Goal: Transaction & Acquisition: Purchase product/service

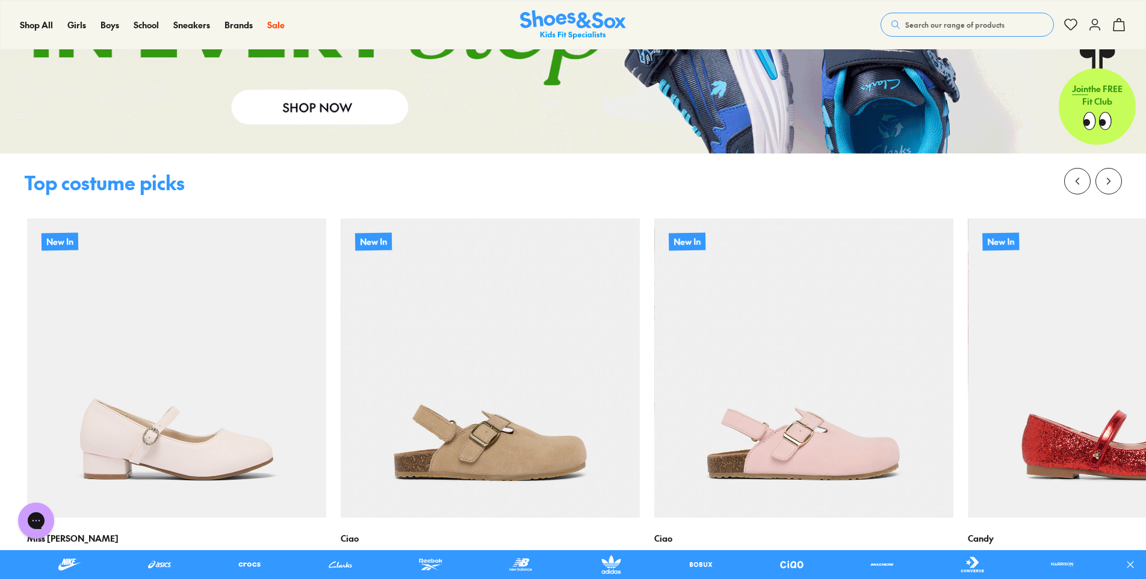
scroll to position [1525, 0]
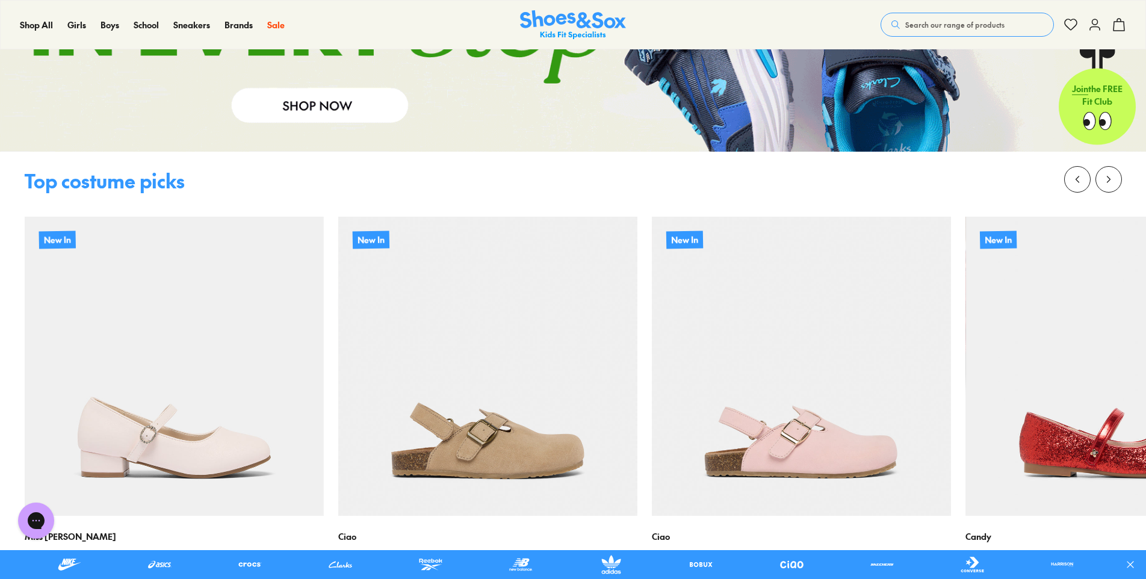
click at [35, 551] on div at bounding box center [565, 564] width 1131 height 29
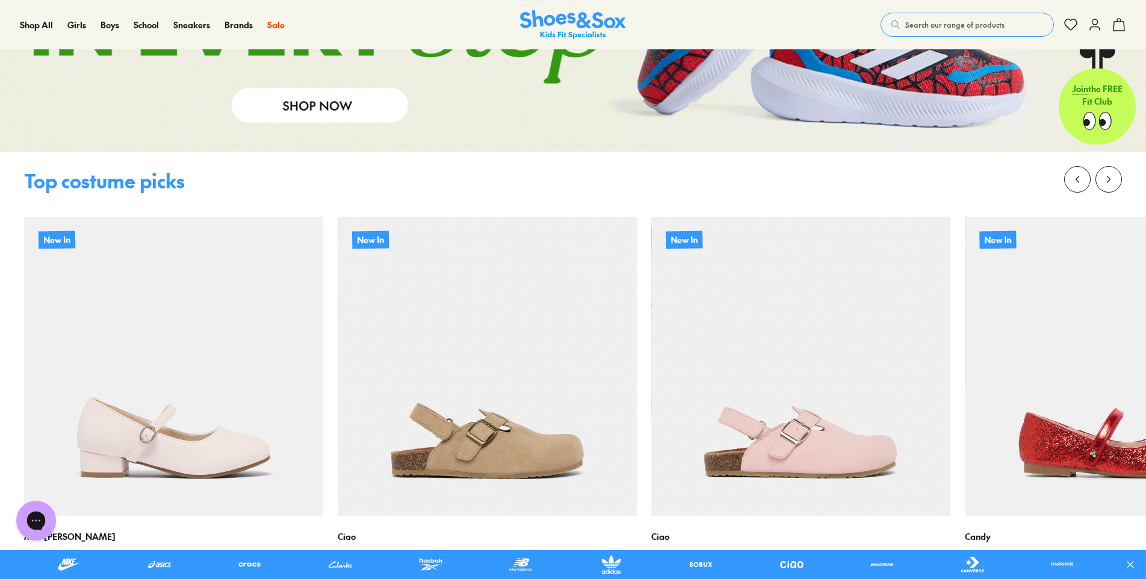
click at [34, 522] on icon "Open gorgias live chat" at bounding box center [35, 520] width 13 height 13
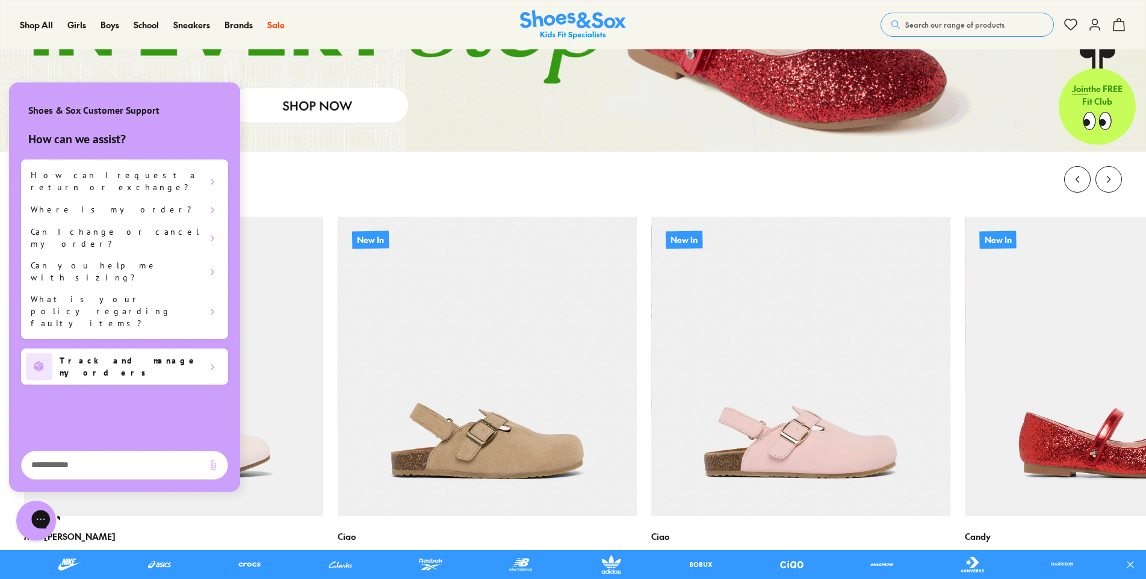
scroll to position [0, 0]
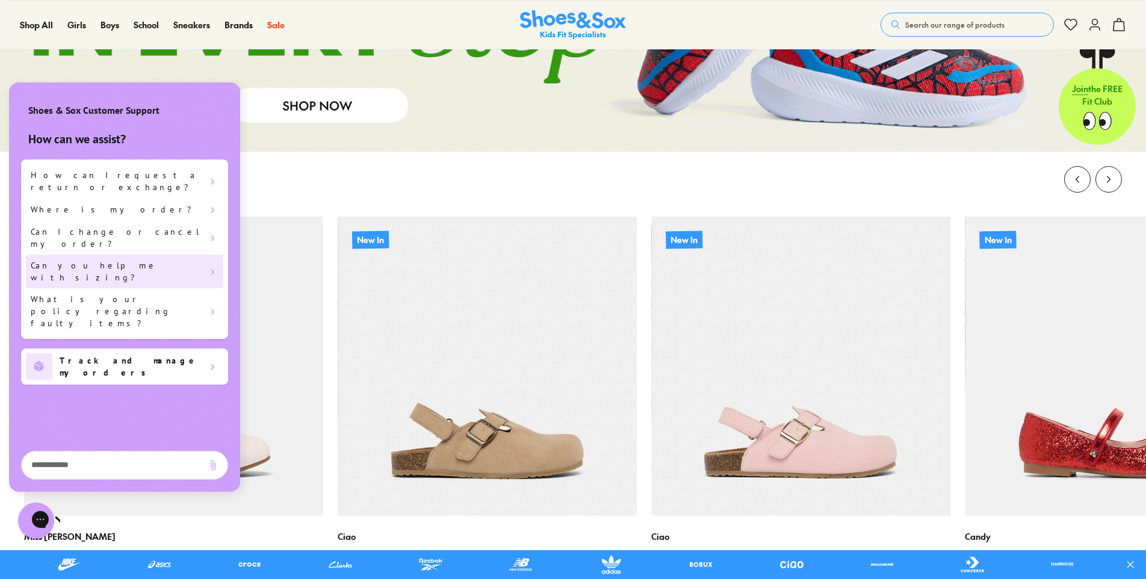
click at [61, 259] on h1 "Can you help me with sizing?" at bounding box center [116, 271] width 171 height 24
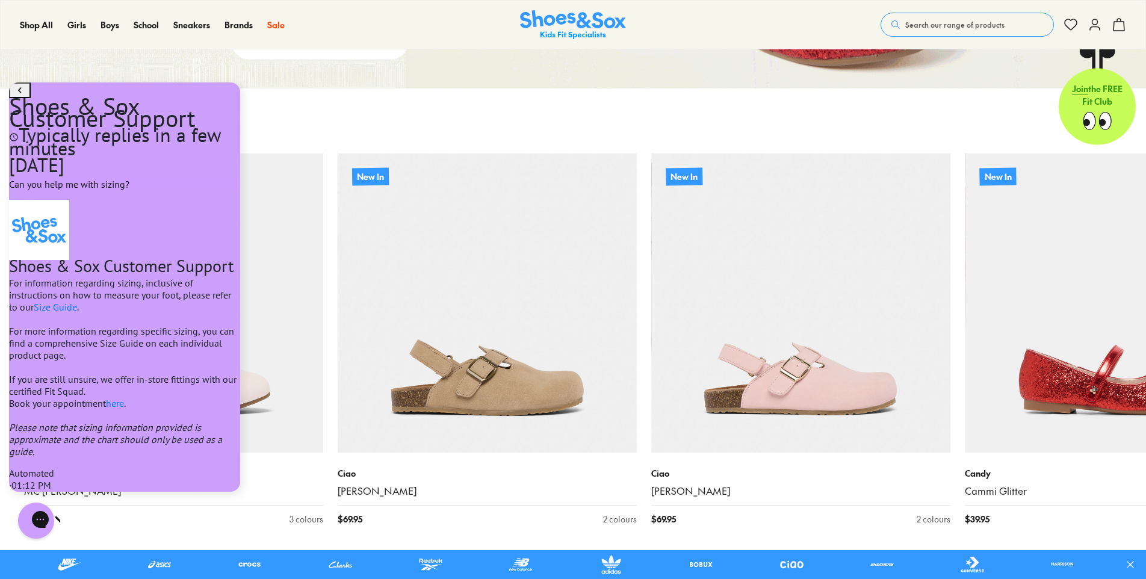
scroll to position [1596, 0]
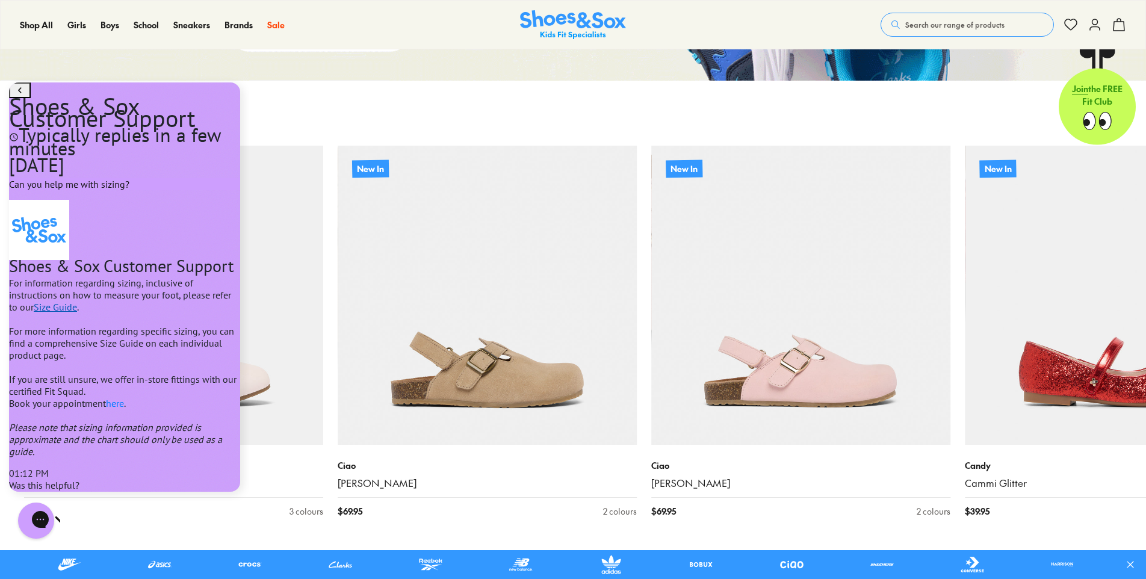
click at [73, 301] on link "Size Guide" at bounding box center [55, 307] width 43 height 12
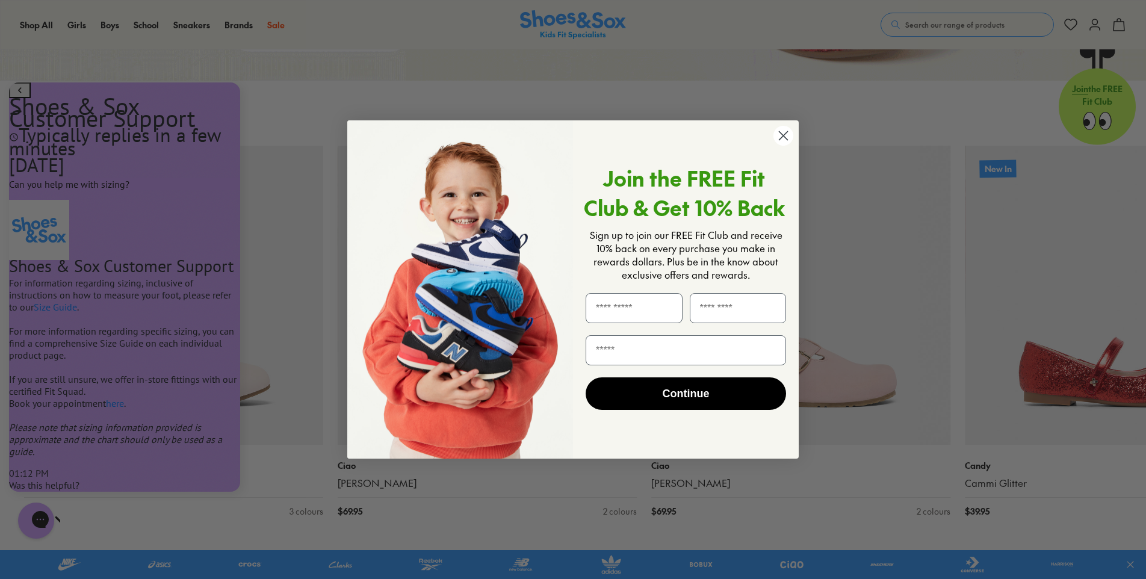
click at [782, 135] on circle "Close dialog" at bounding box center [783, 136] width 20 height 20
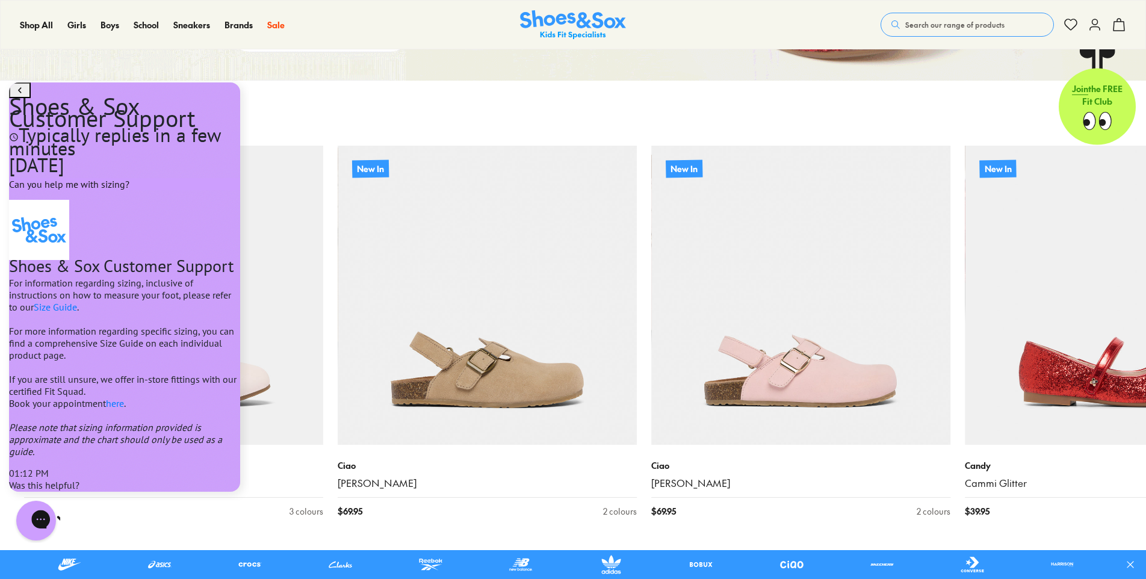
click at [76, 519] on div "Close gorgias live chat" at bounding box center [82, 520] width 13 height 17
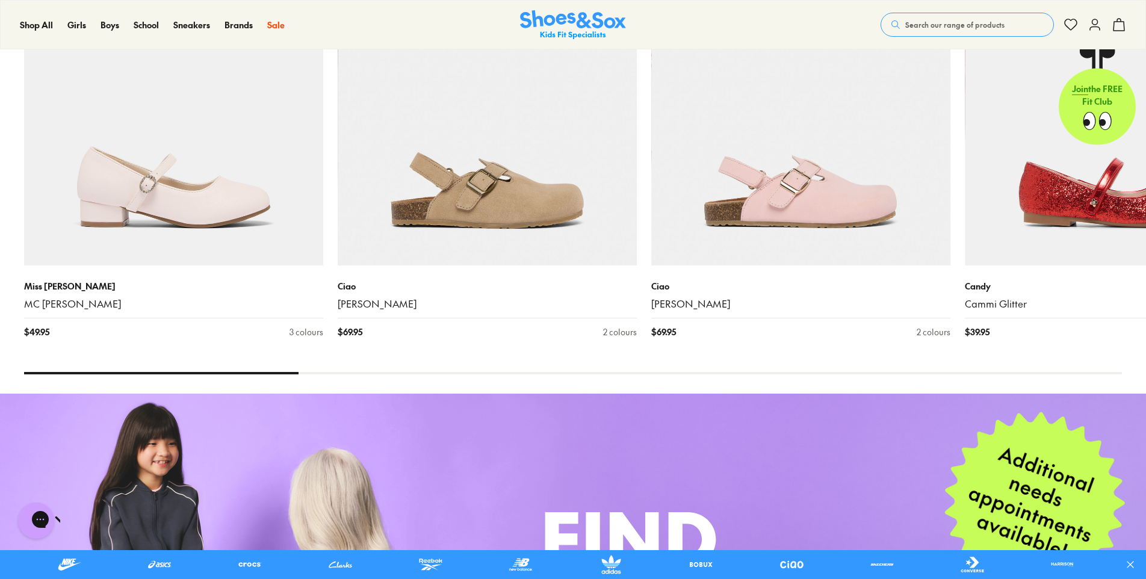
scroll to position [1777, 0]
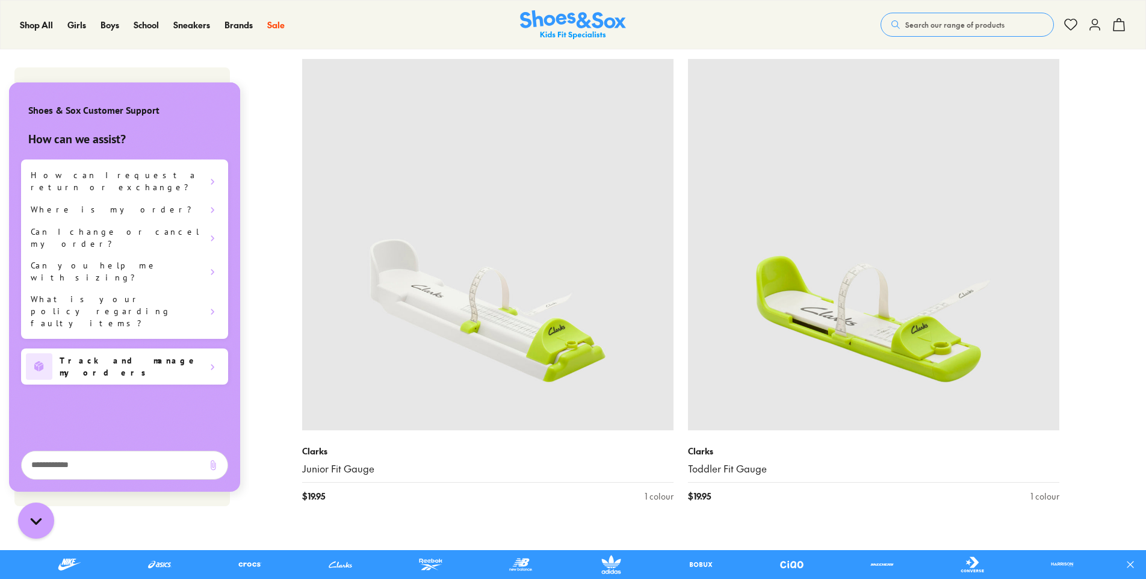
scroll to position [1259, 0]
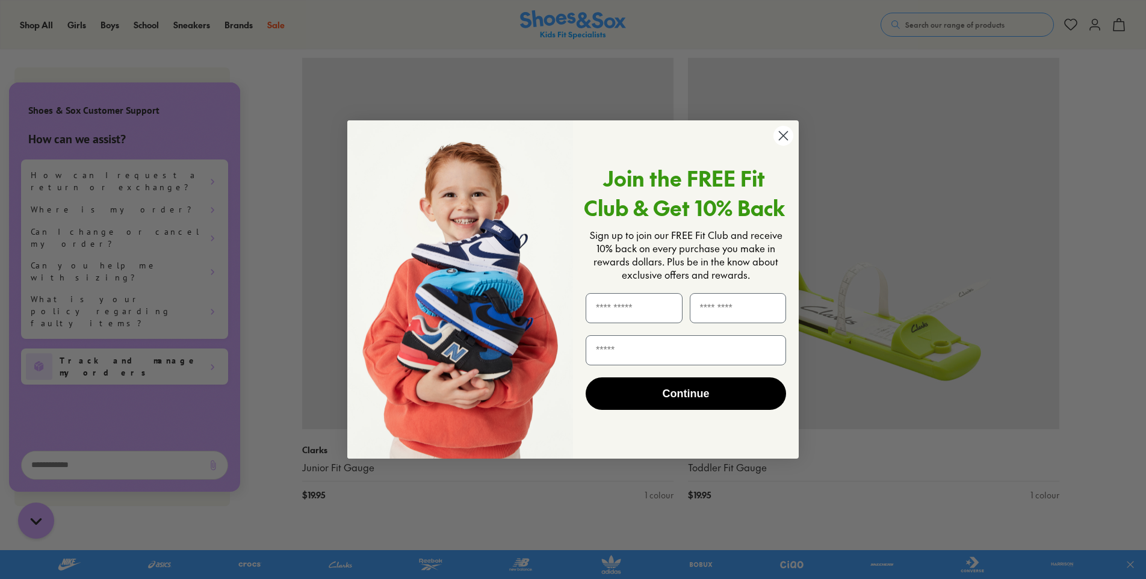
click at [776, 140] on circle "Close dialog" at bounding box center [783, 136] width 20 height 20
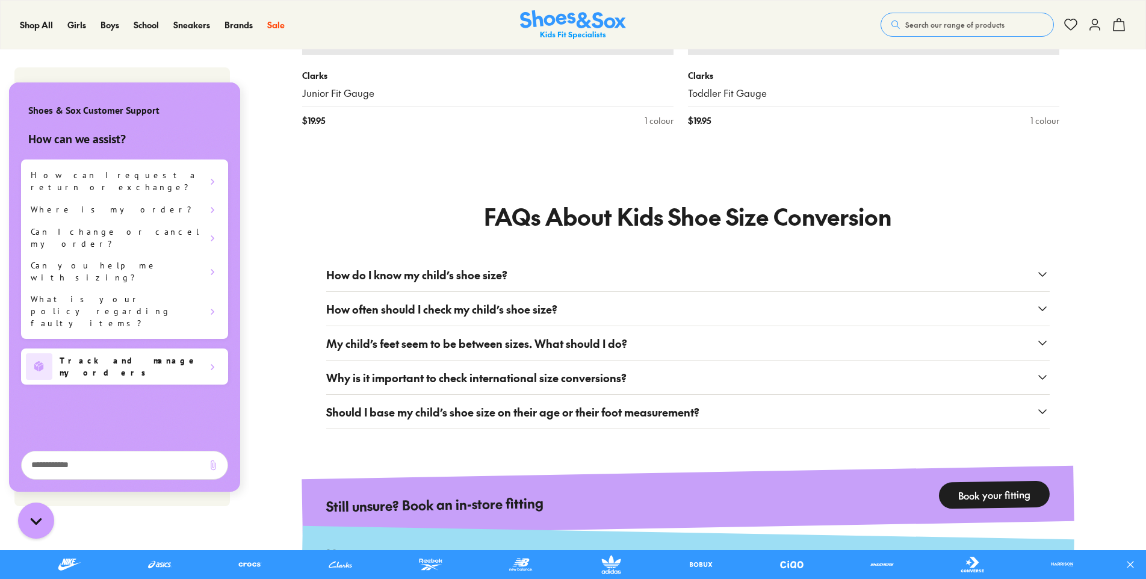
scroll to position [1636, 0]
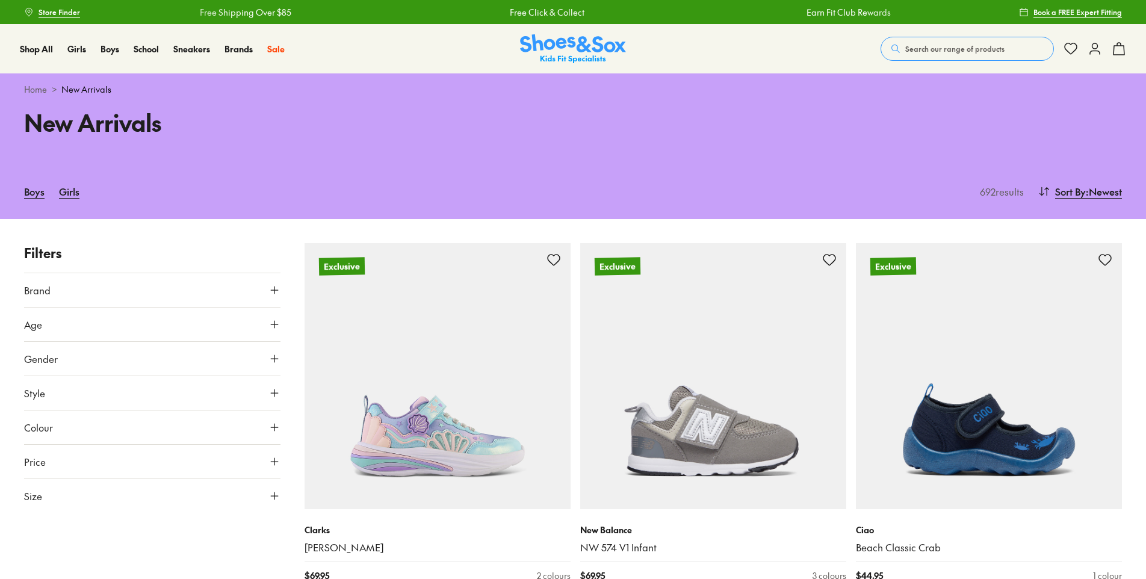
click at [982, 47] on span "Search our range of products" at bounding box center [954, 48] width 99 height 11
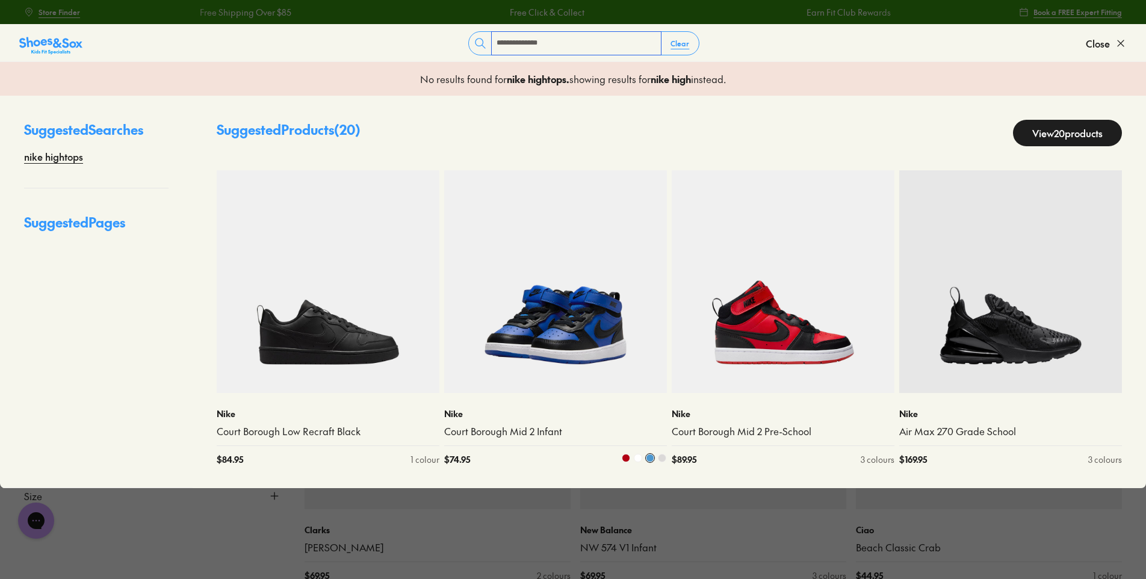
type input "**********"
click at [551, 321] on img at bounding box center [555, 281] width 223 height 223
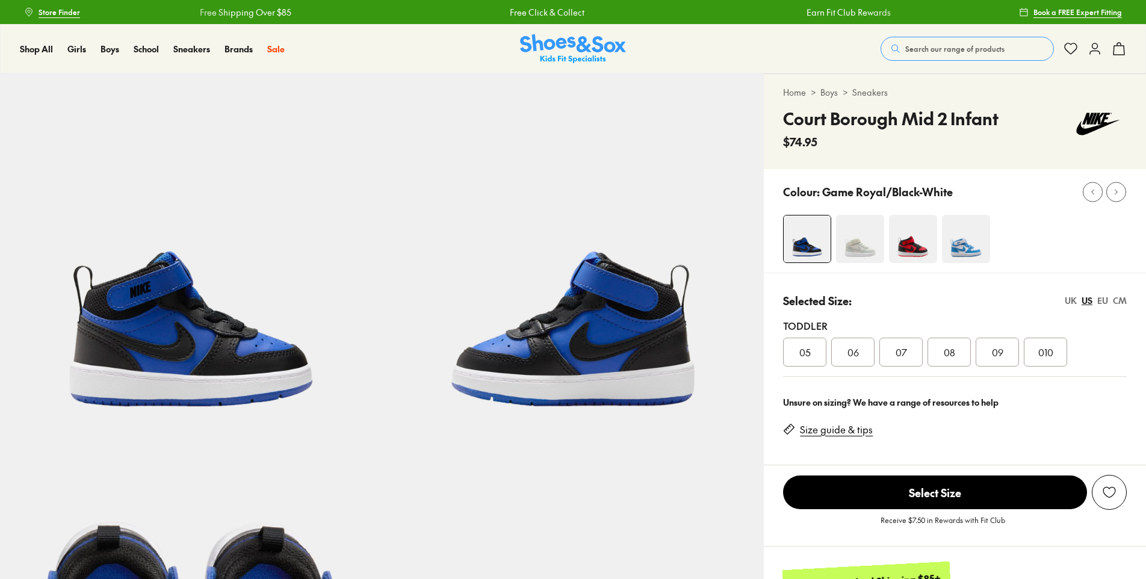
select select "*"
click at [965, 252] on img at bounding box center [966, 239] width 48 height 48
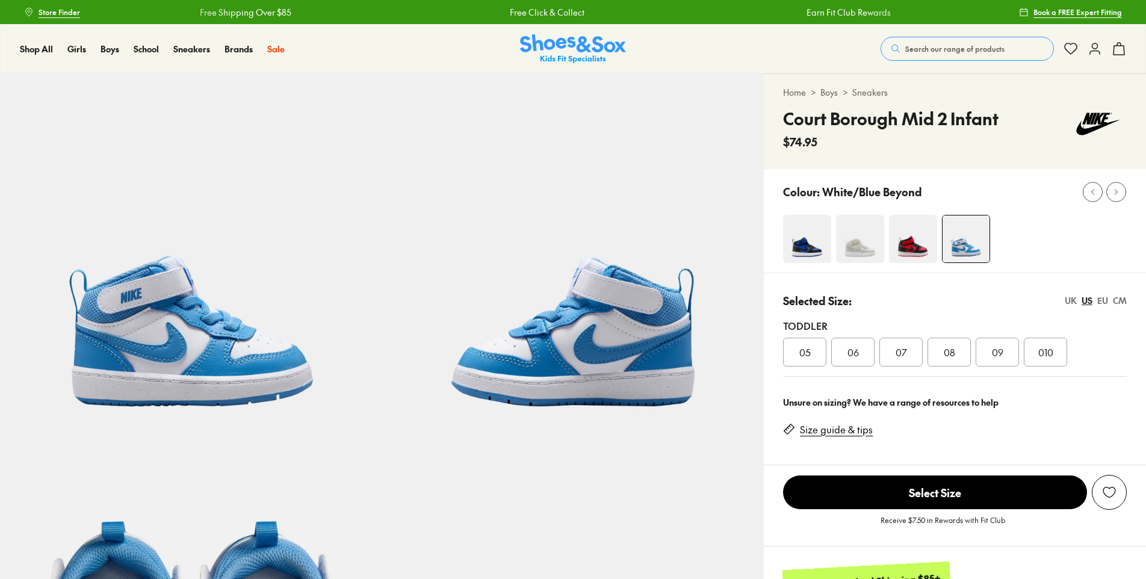
select select "*"
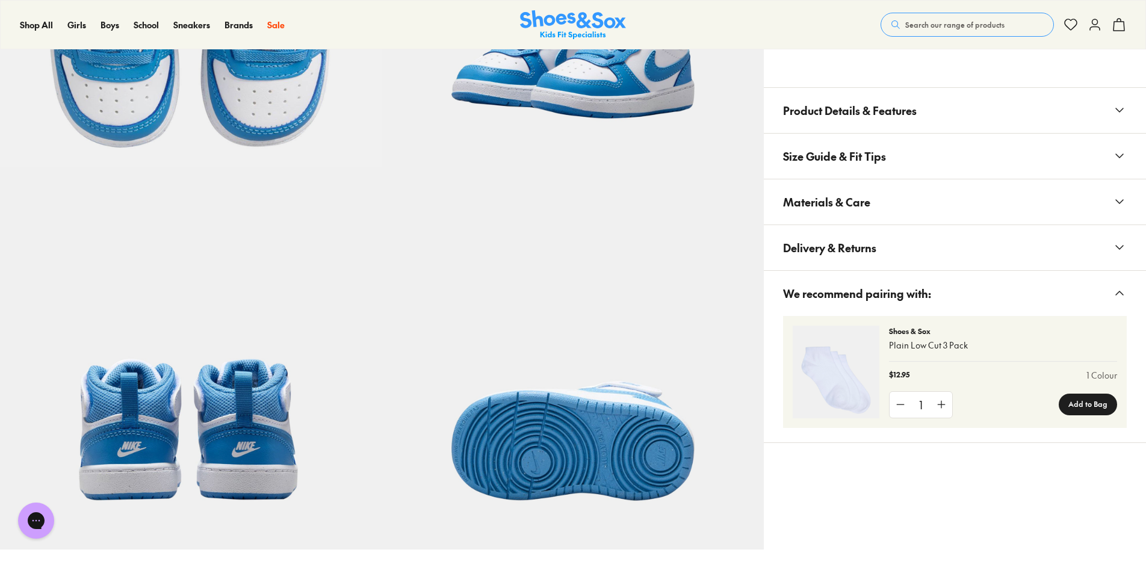
scroll to position [678, 0]
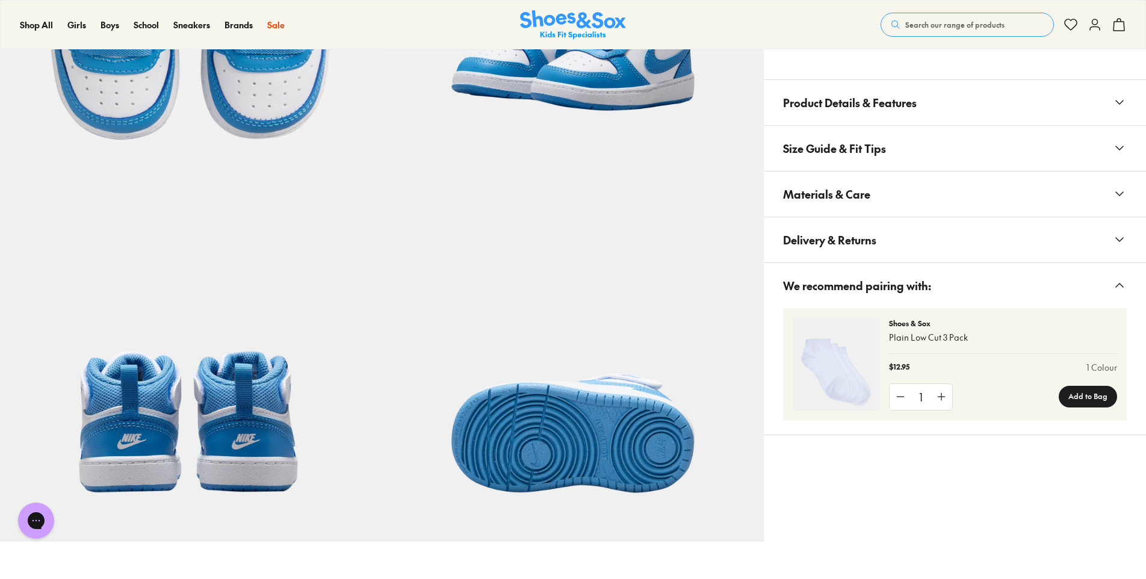
click at [937, 189] on button "Materials & Care" at bounding box center [955, 193] width 382 height 45
